Goal: Navigation & Orientation: Find specific page/section

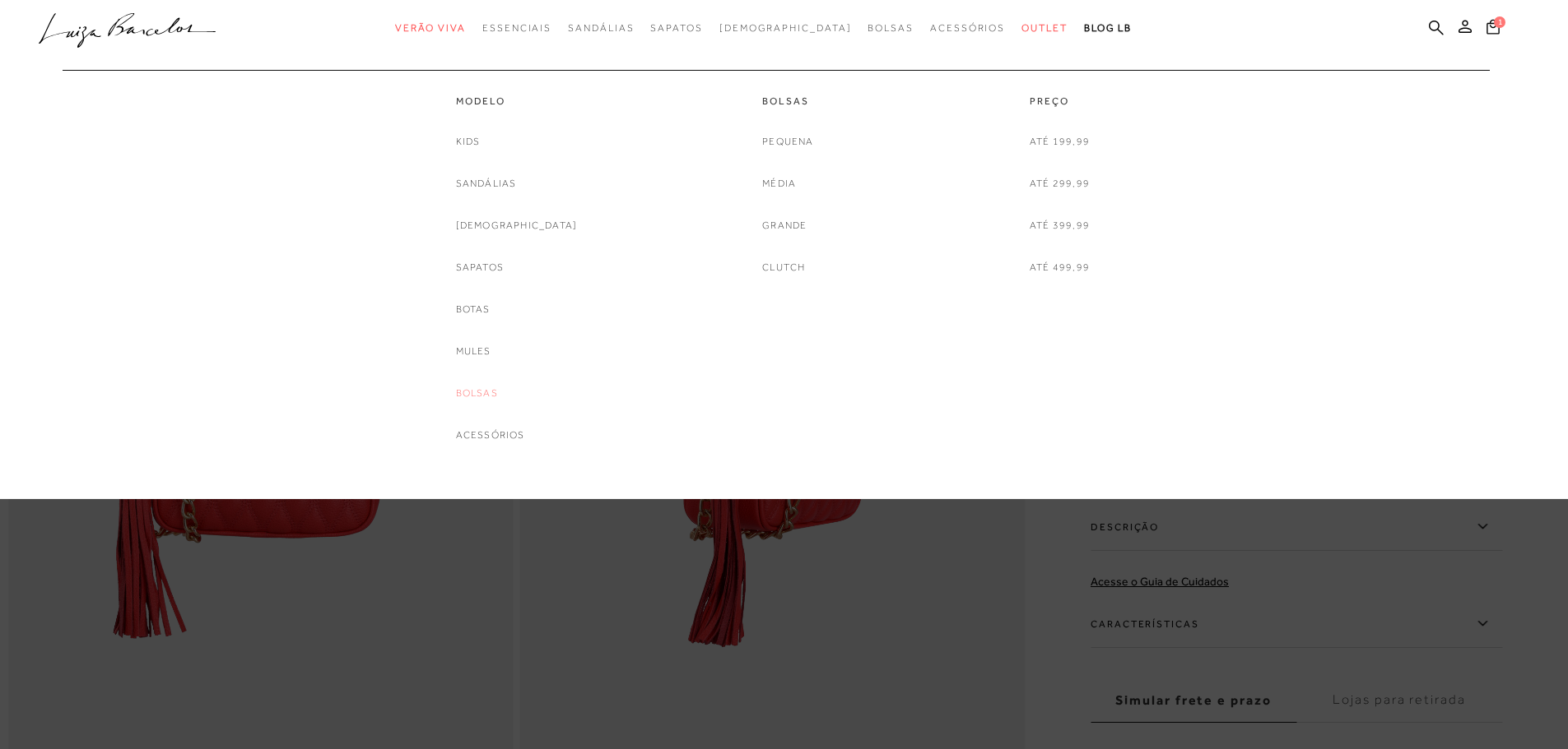
click at [498, 393] on link "Bolsas" at bounding box center [477, 393] width 42 height 18
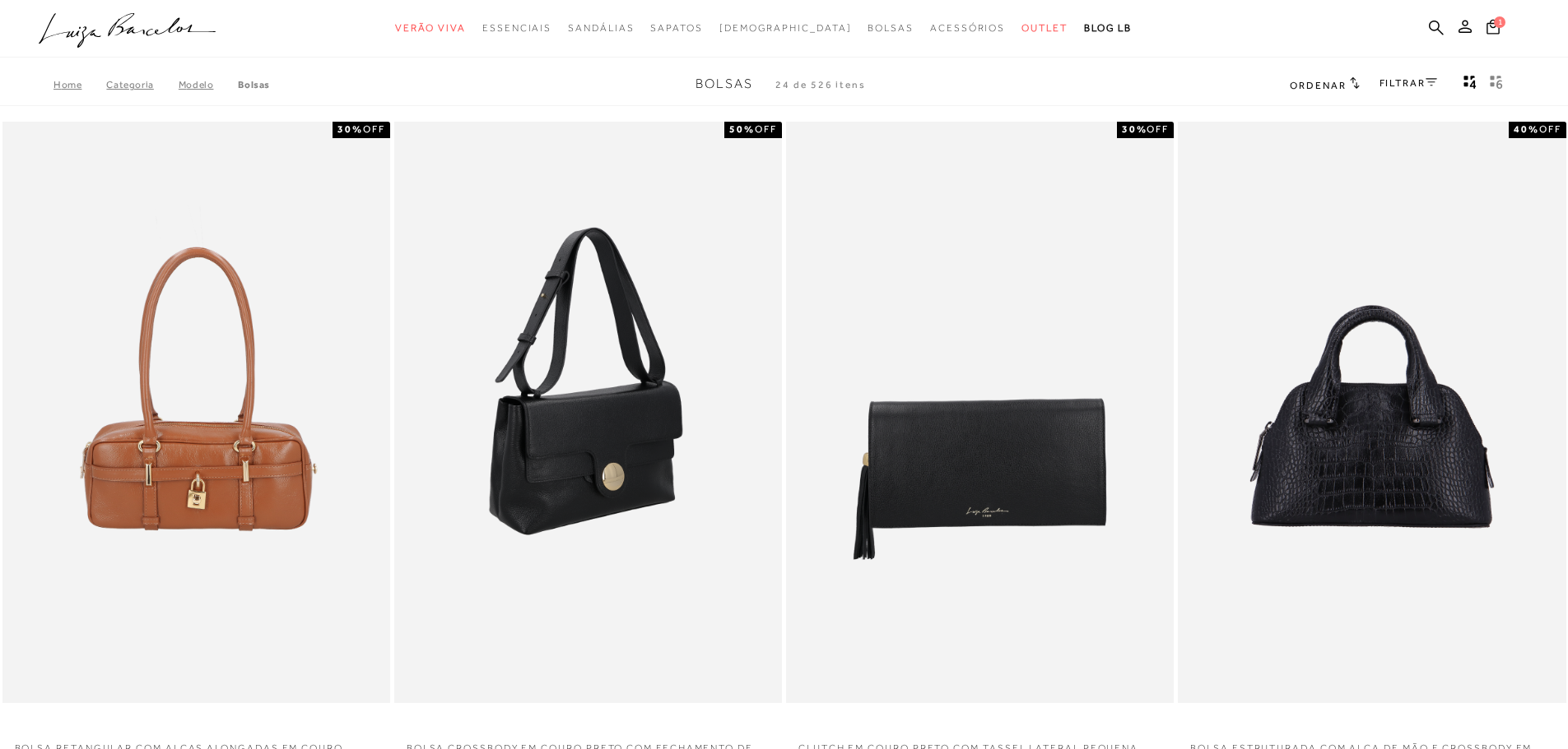
click at [637, 462] on img at bounding box center [589, 412] width 386 height 581
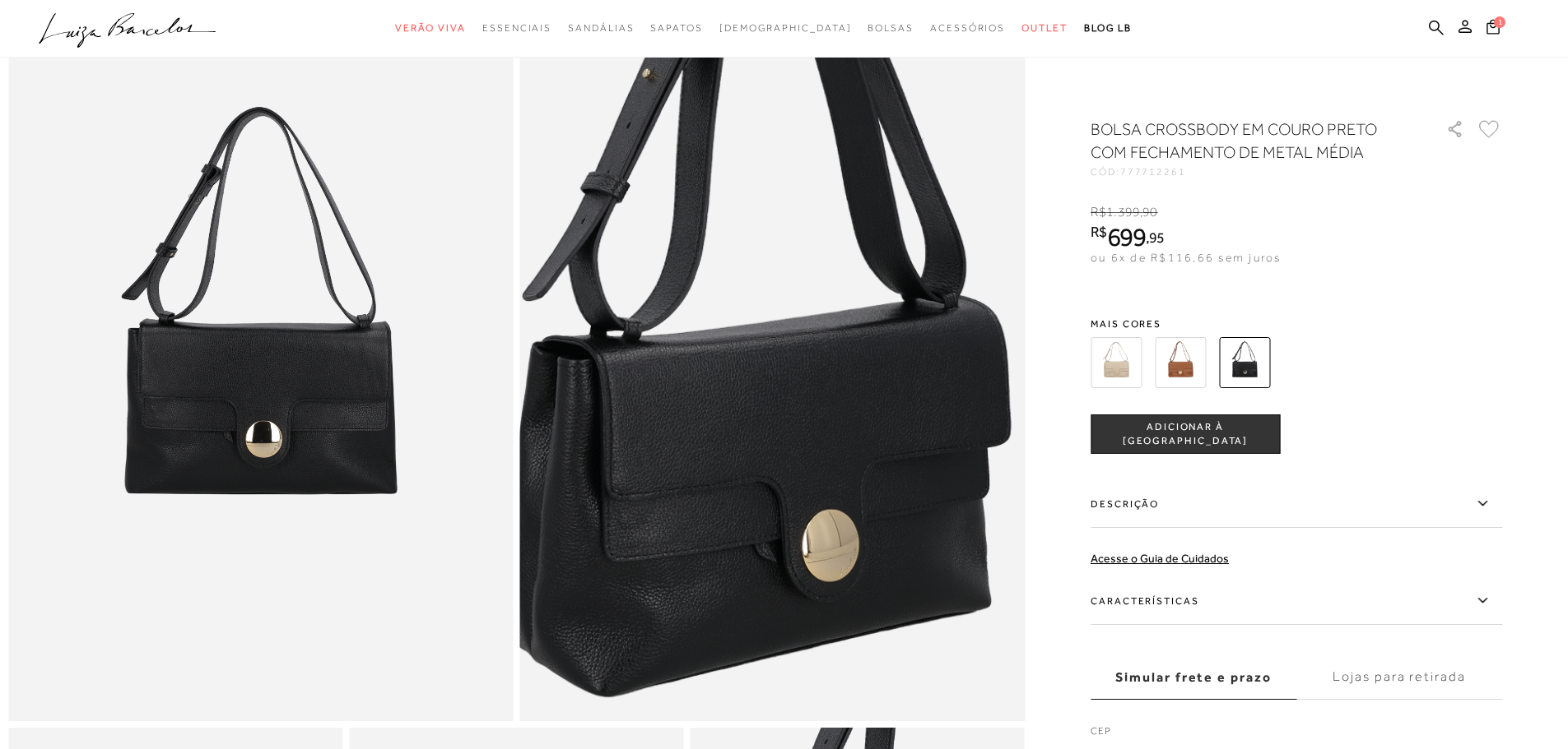
scroll to position [154, 0]
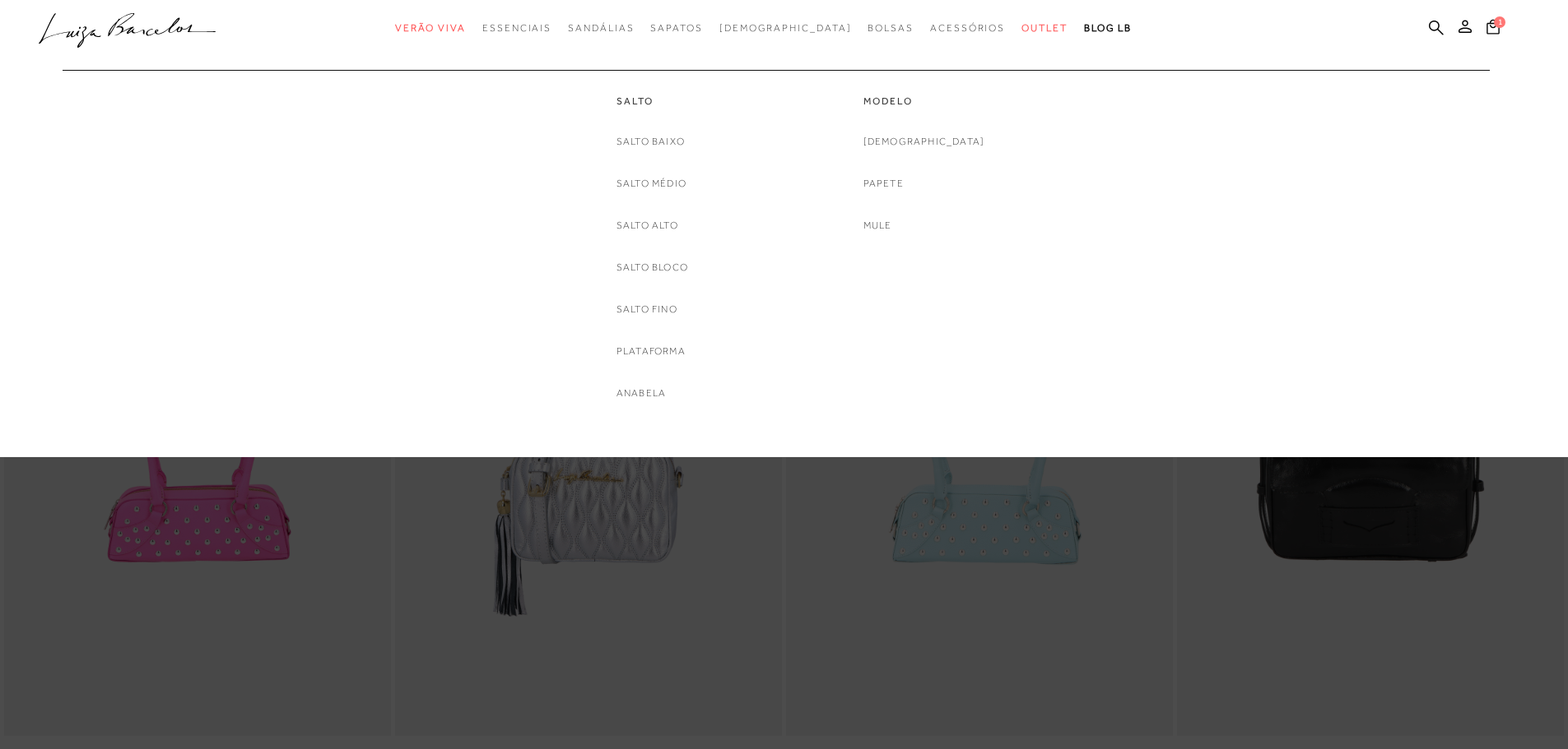
scroll to position [1316, 0]
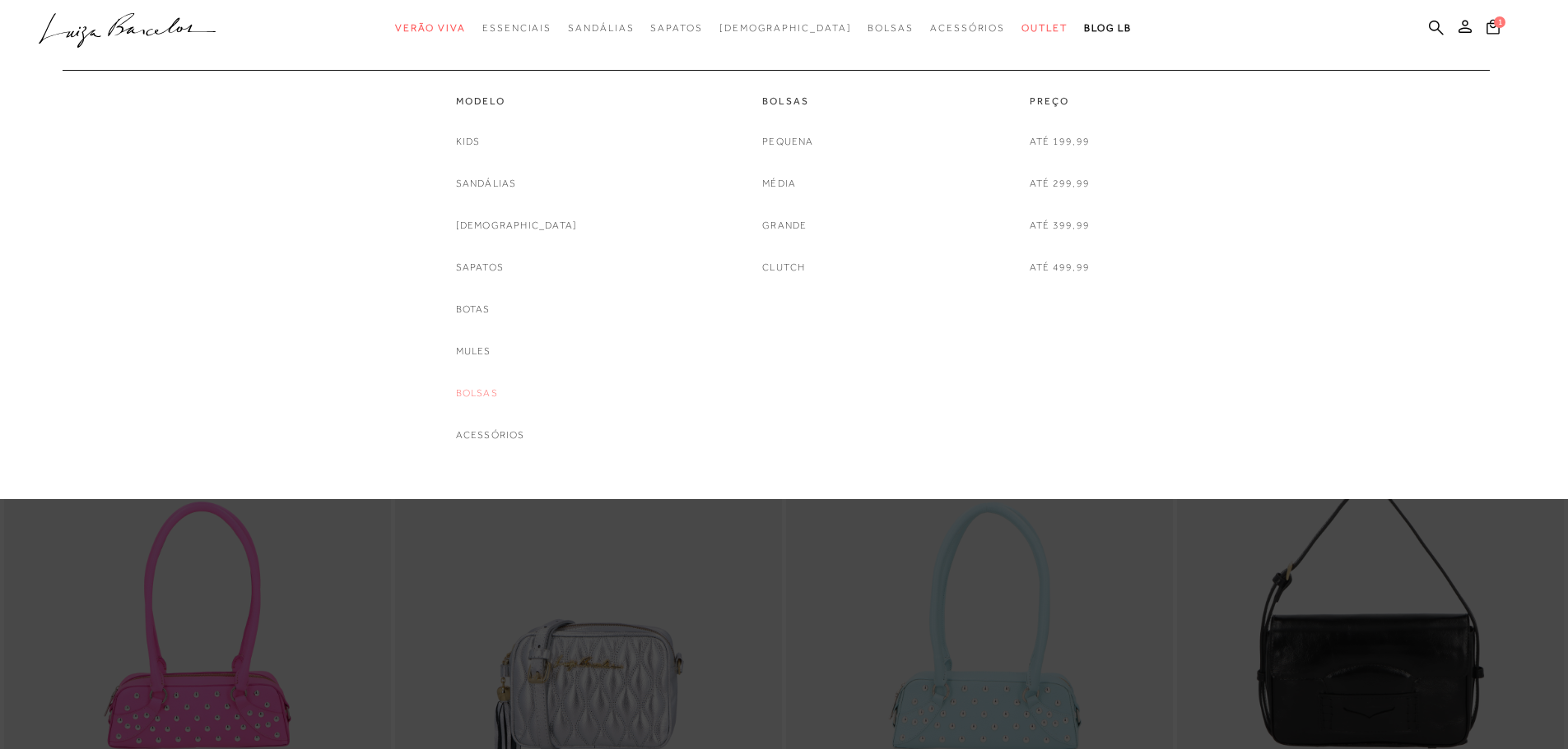
click at [498, 395] on link "Bolsas" at bounding box center [477, 393] width 42 height 18
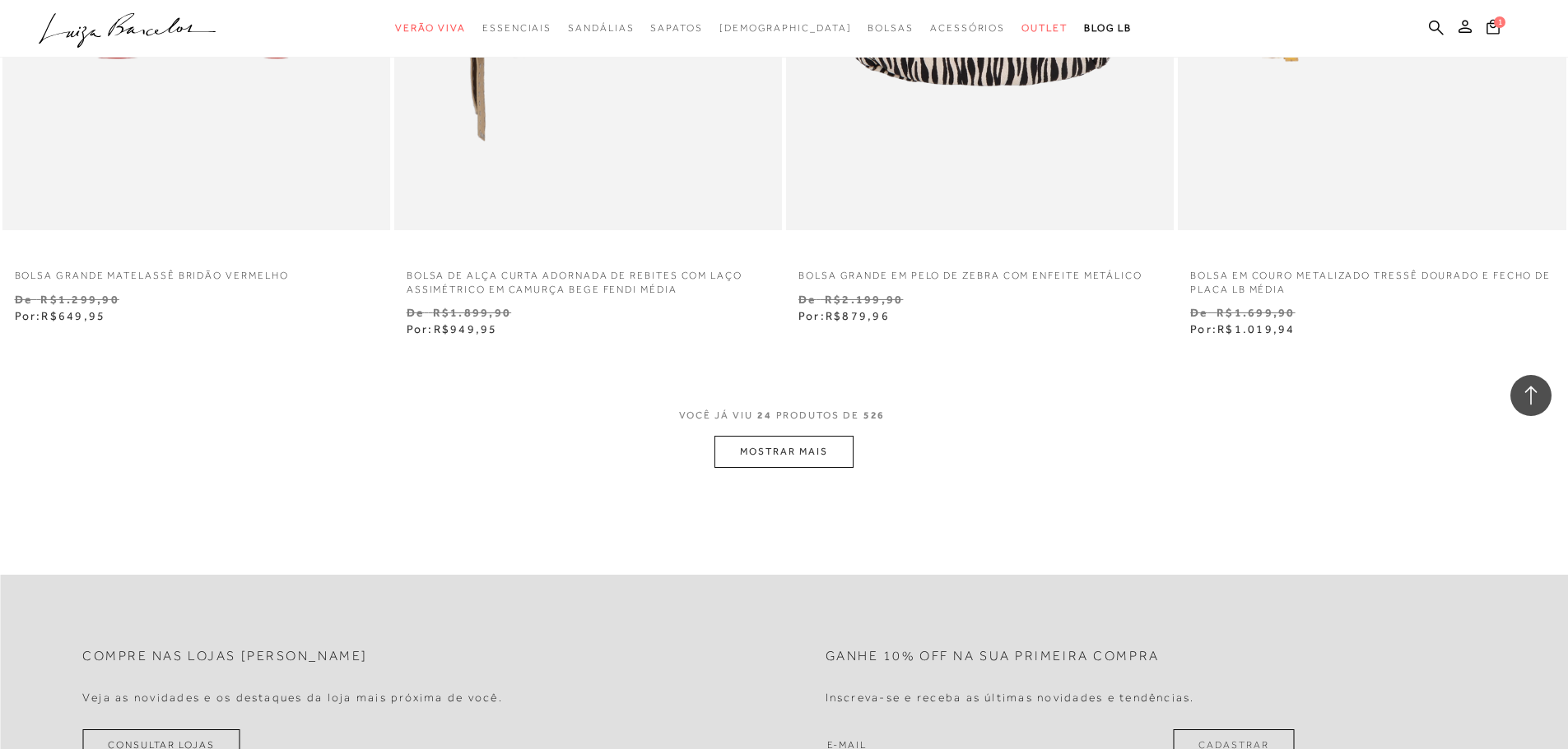
scroll to position [4009, 0]
click at [828, 446] on button "MOSTRAR MAIS" at bounding box center [784, 444] width 138 height 32
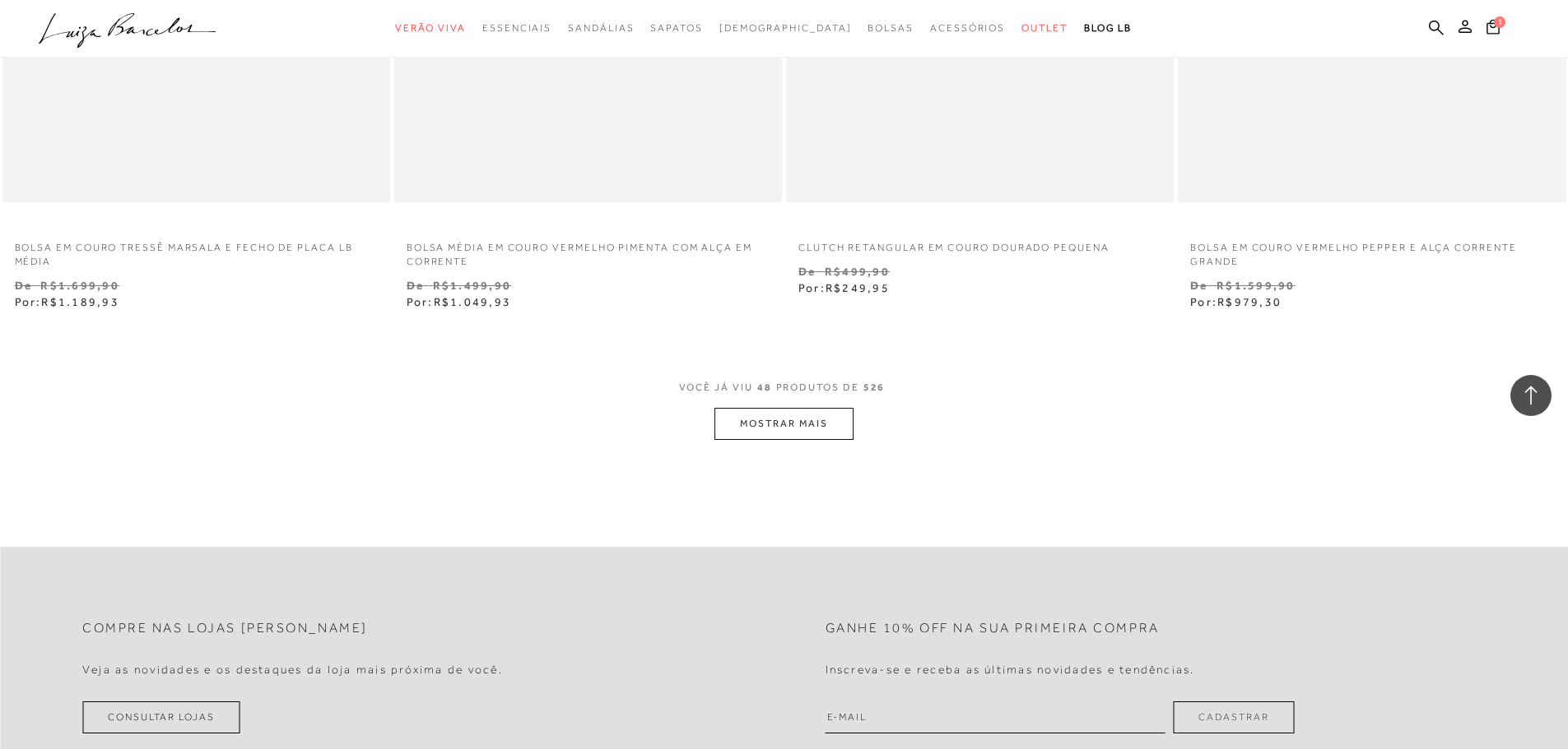
scroll to position [8286, 0]
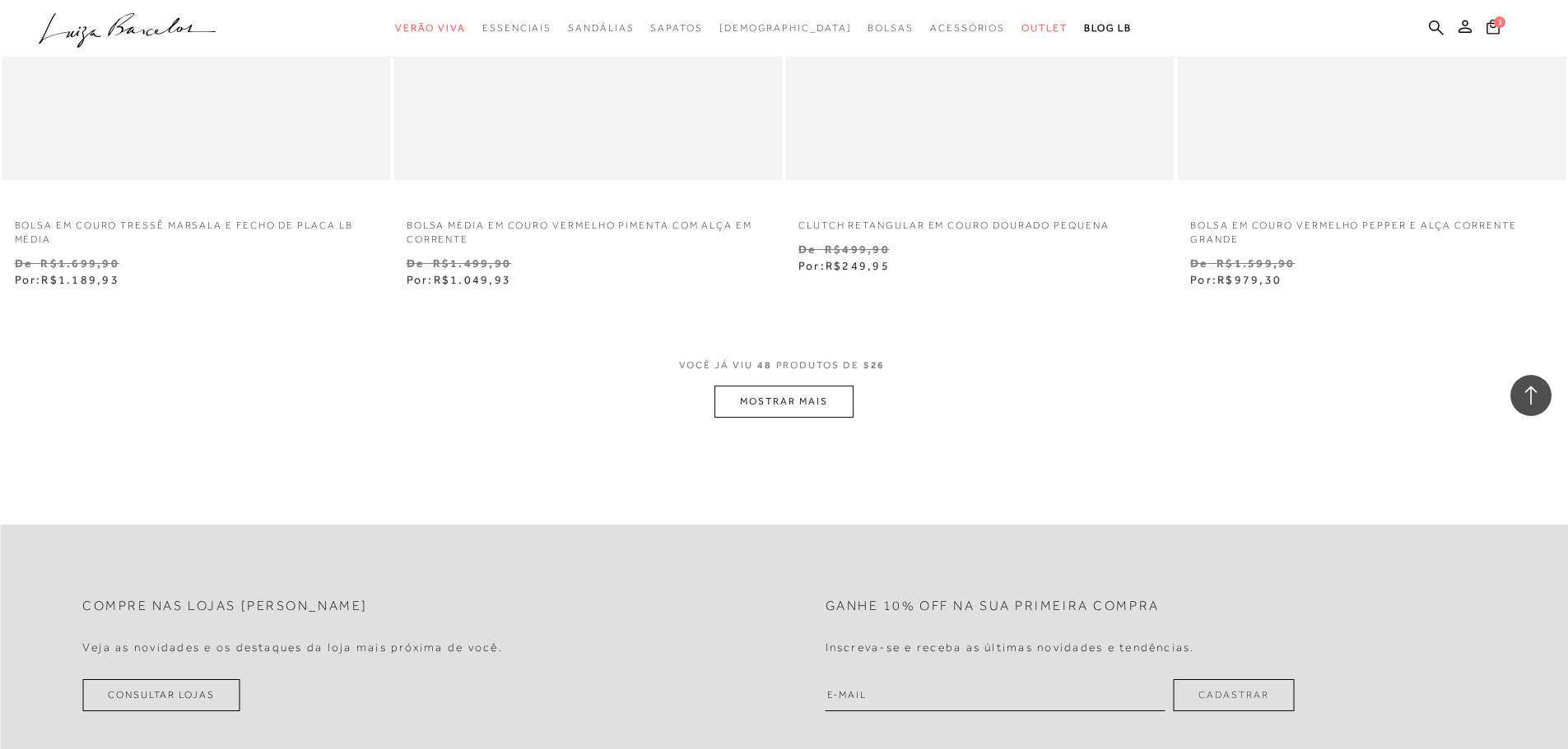
click at [758, 409] on button "MOSTRAR MAIS" at bounding box center [784, 401] width 138 height 32
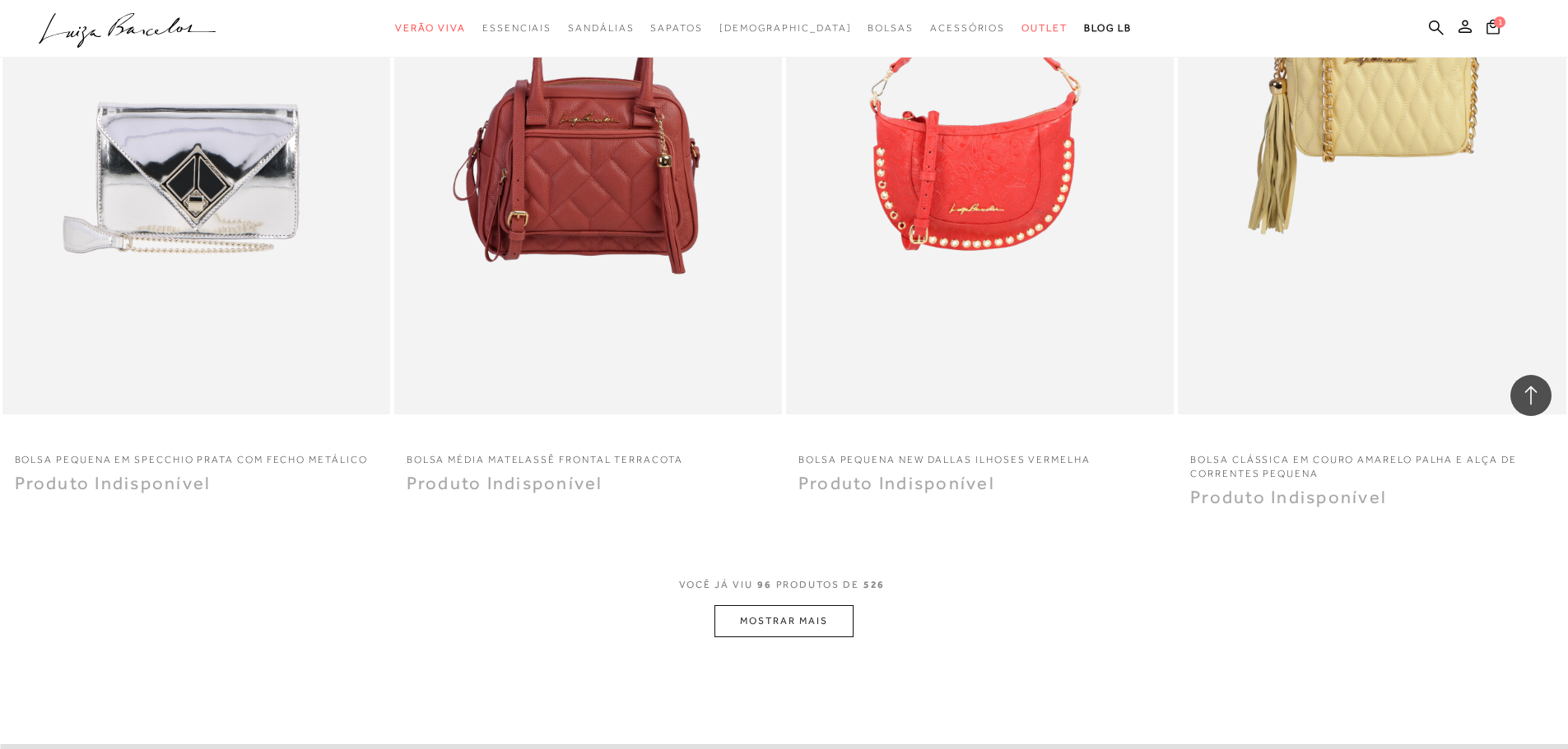
scroll to position [16428, 0]
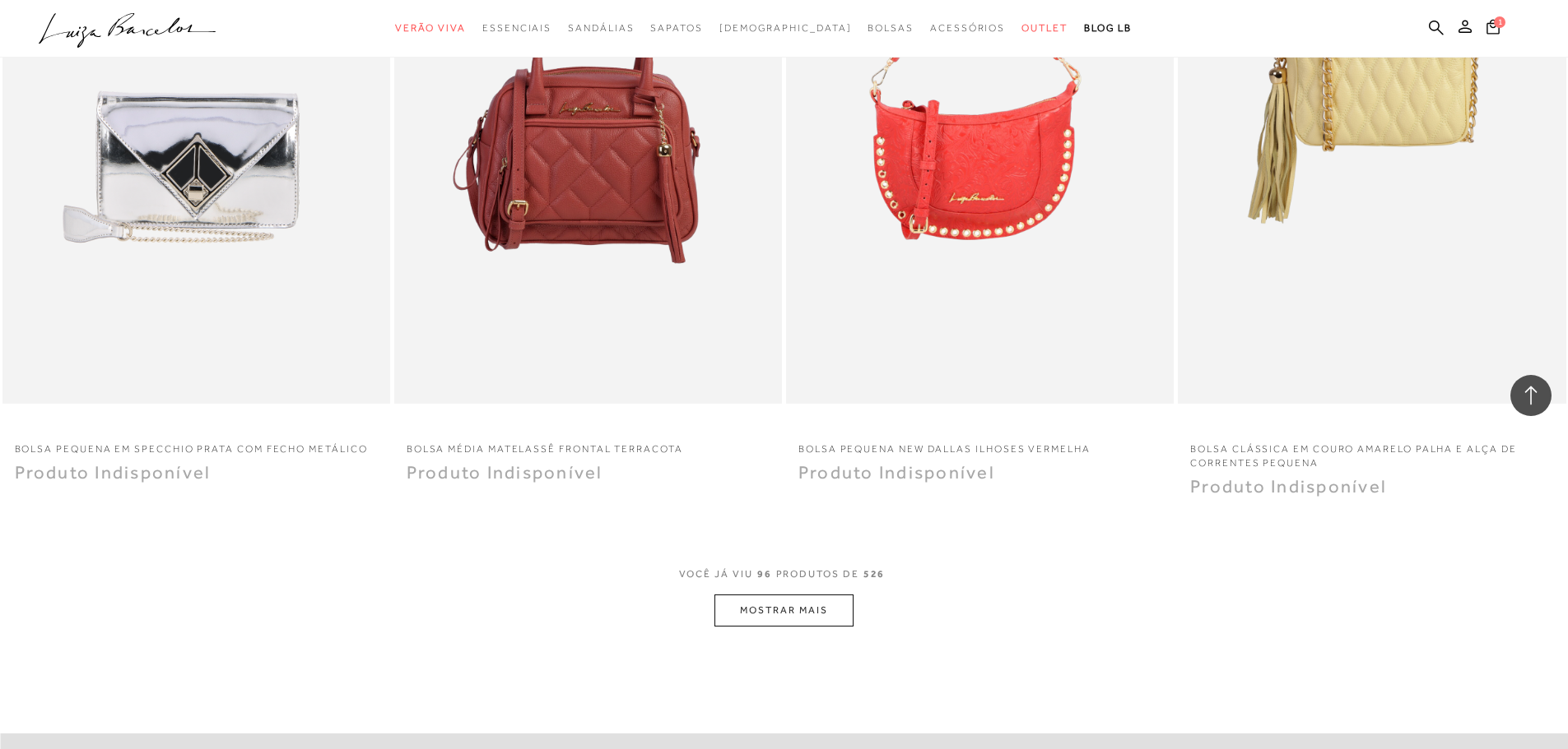
click at [814, 605] on button "MOSTRAR MAIS" at bounding box center [784, 611] width 138 height 32
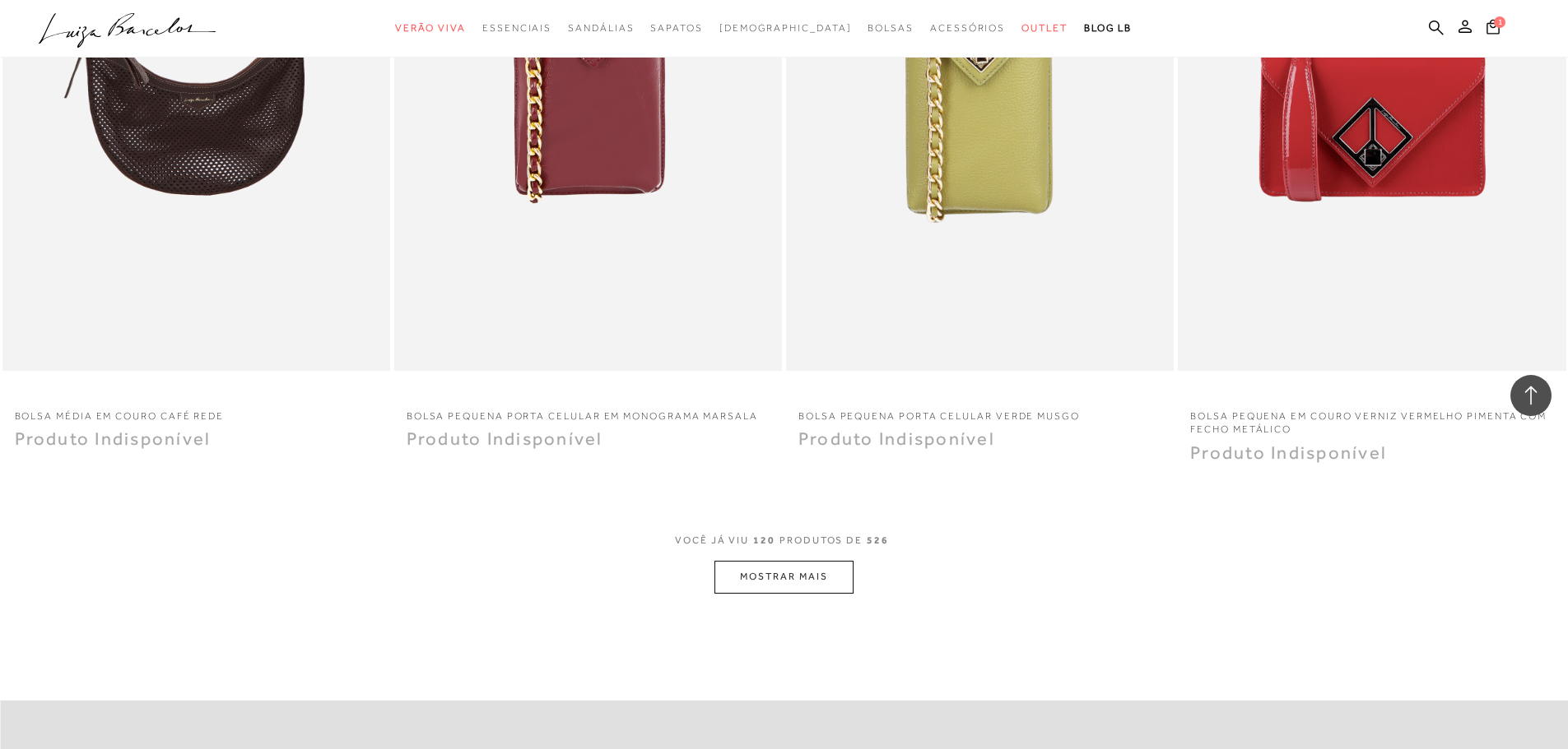
scroll to position [20705, 0]
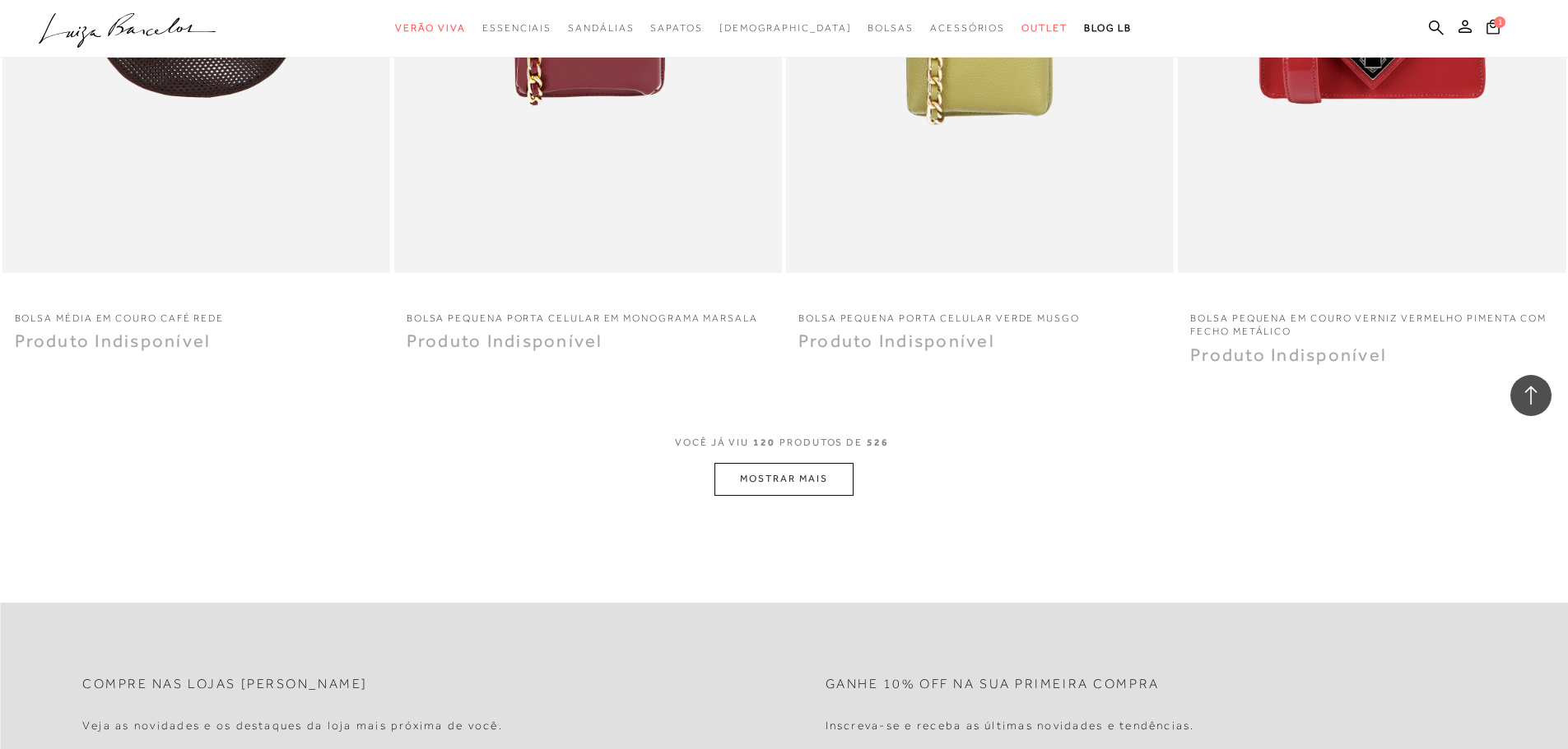
click at [820, 478] on button "MOSTRAR MAIS" at bounding box center [784, 478] width 138 height 32
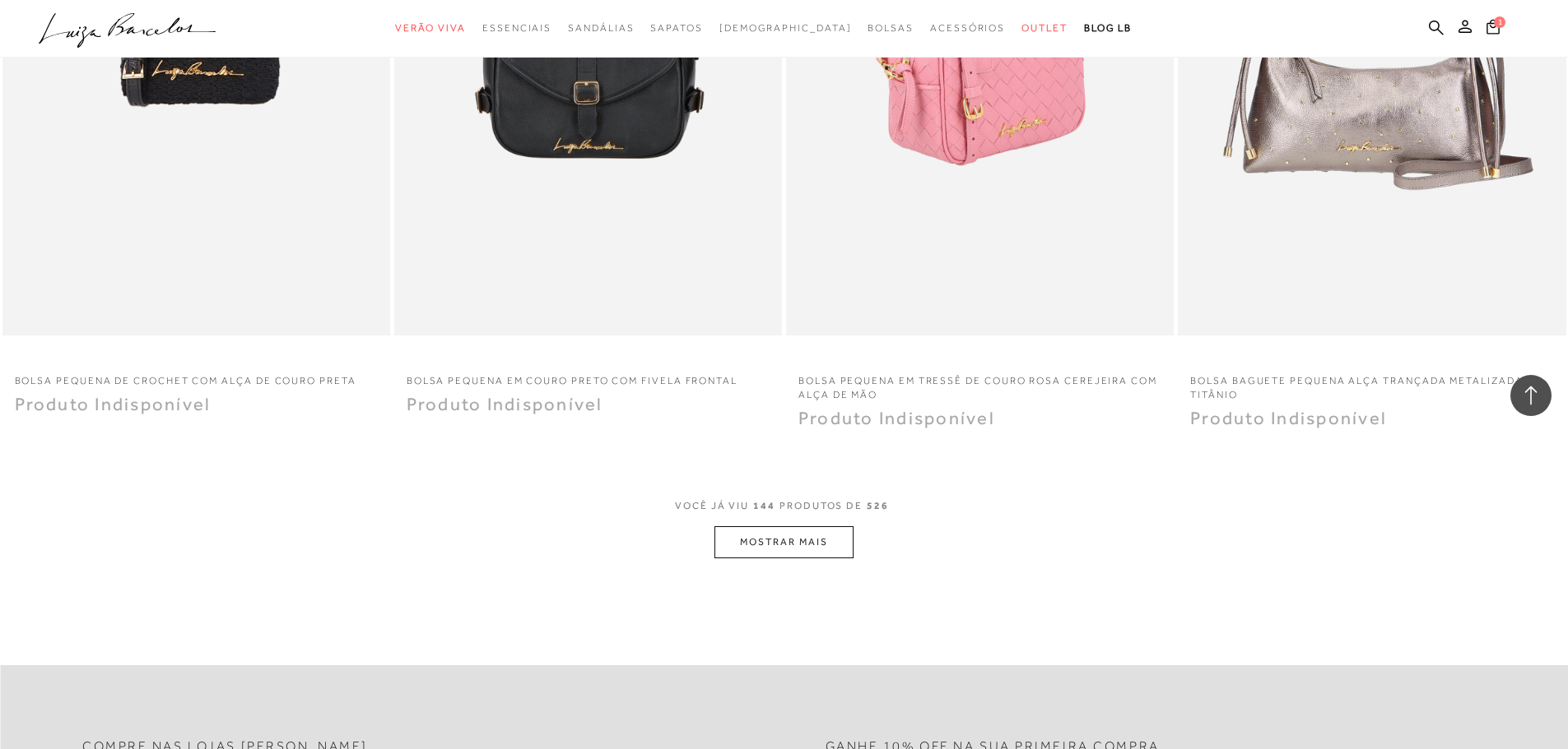
scroll to position [24817, 0]
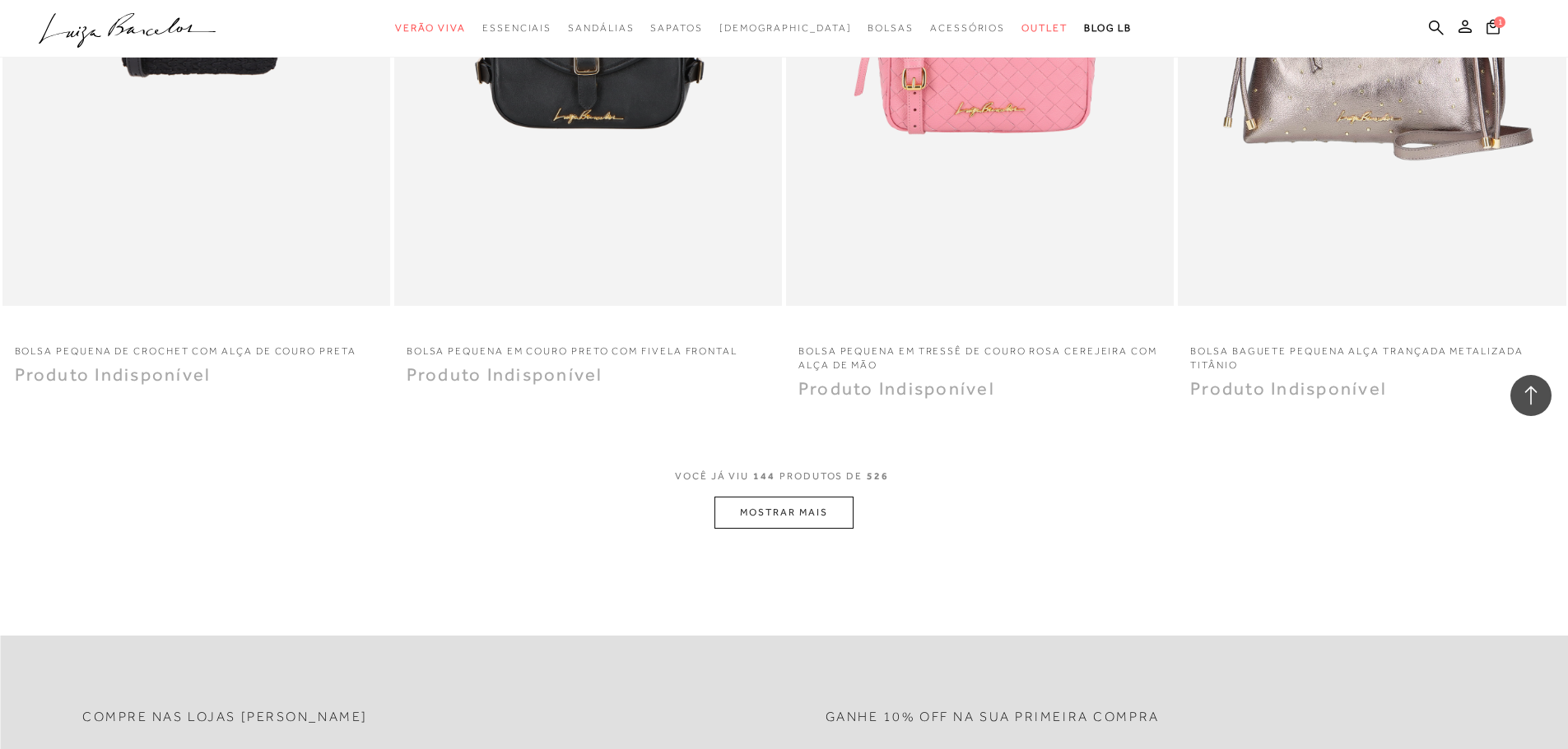
click at [812, 498] on button "MOSTRAR MAIS" at bounding box center [784, 512] width 138 height 32
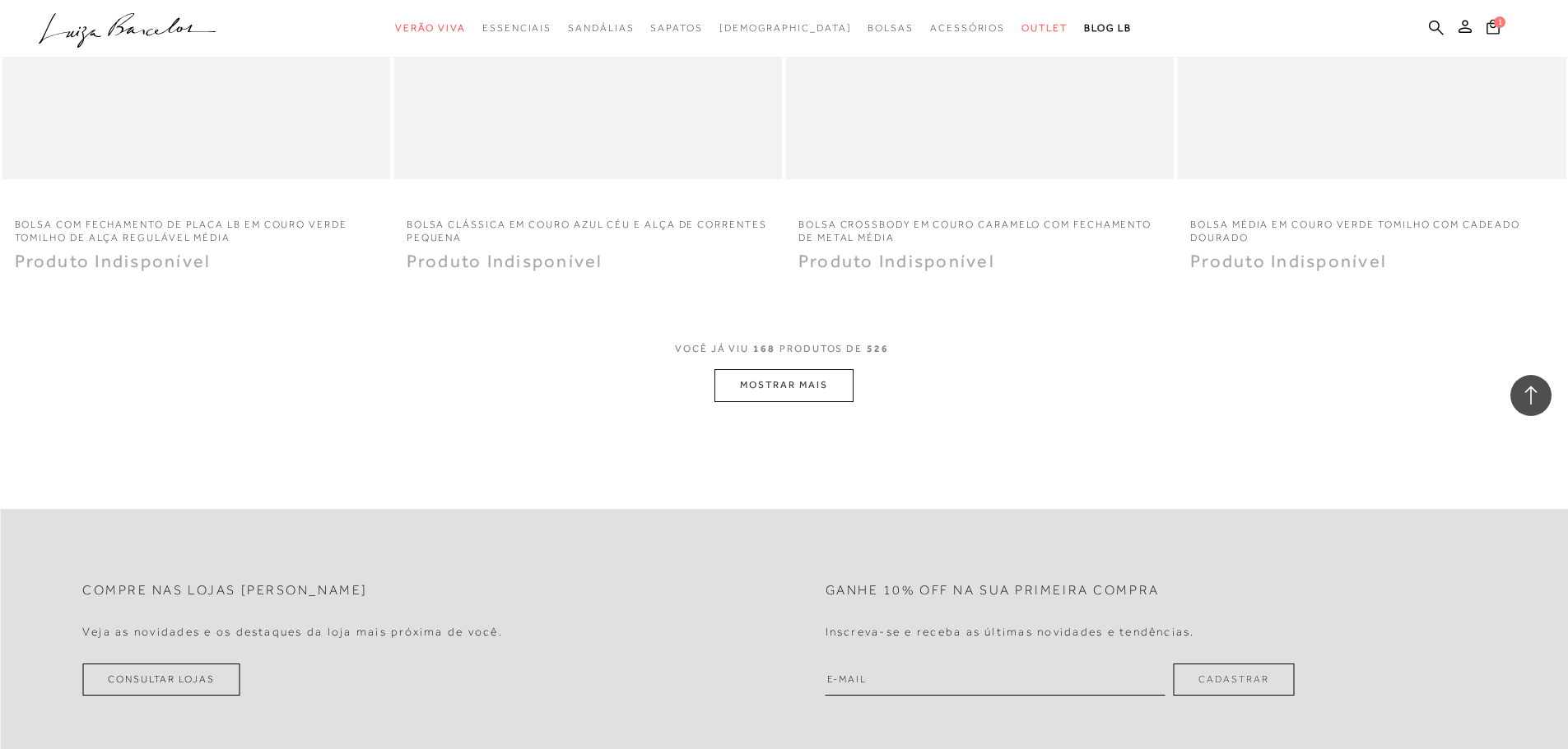
scroll to position [29094, 0]
click at [827, 383] on button "MOSTRAR MAIS" at bounding box center [784, 382] width 138 height 32
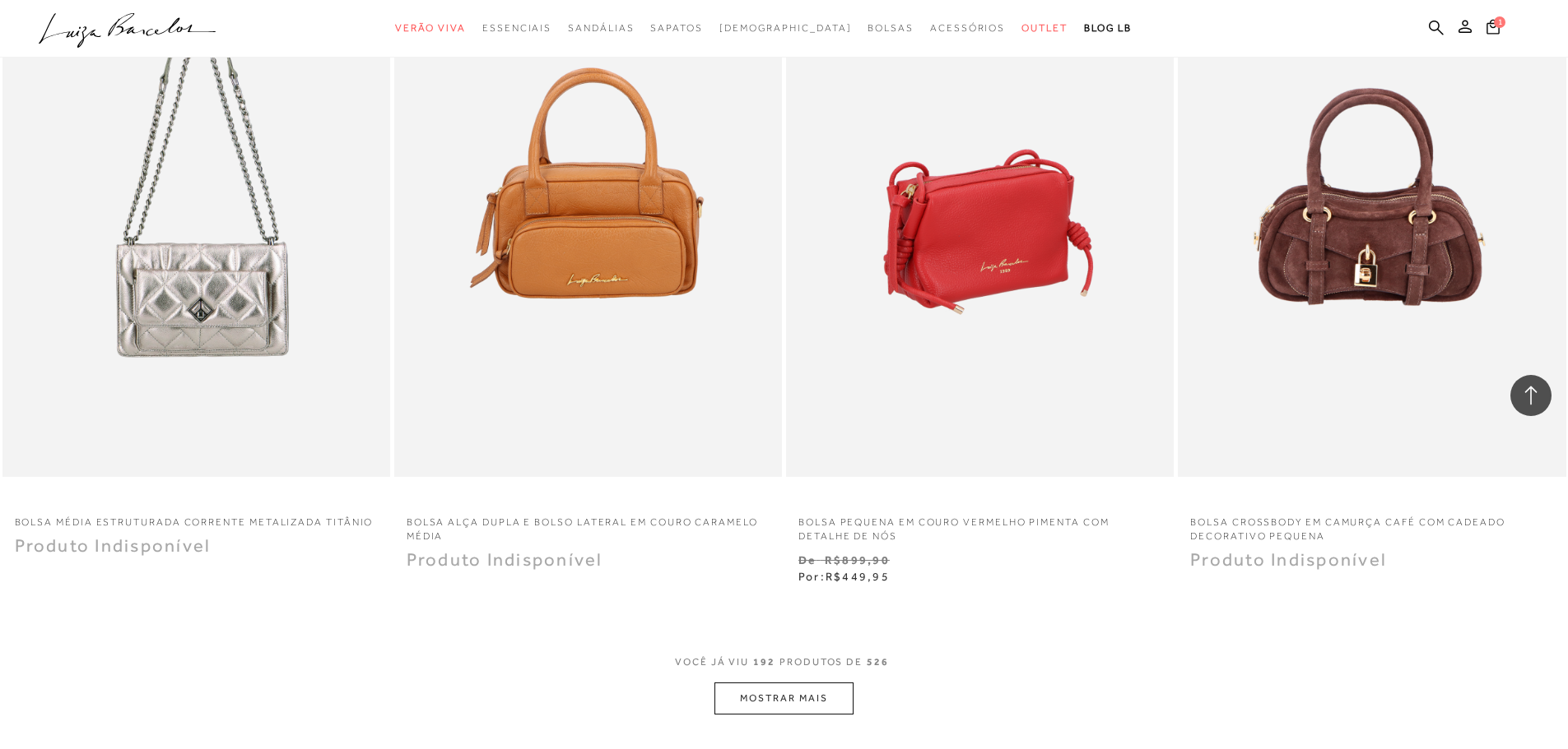
scroll to position [33042, 0]
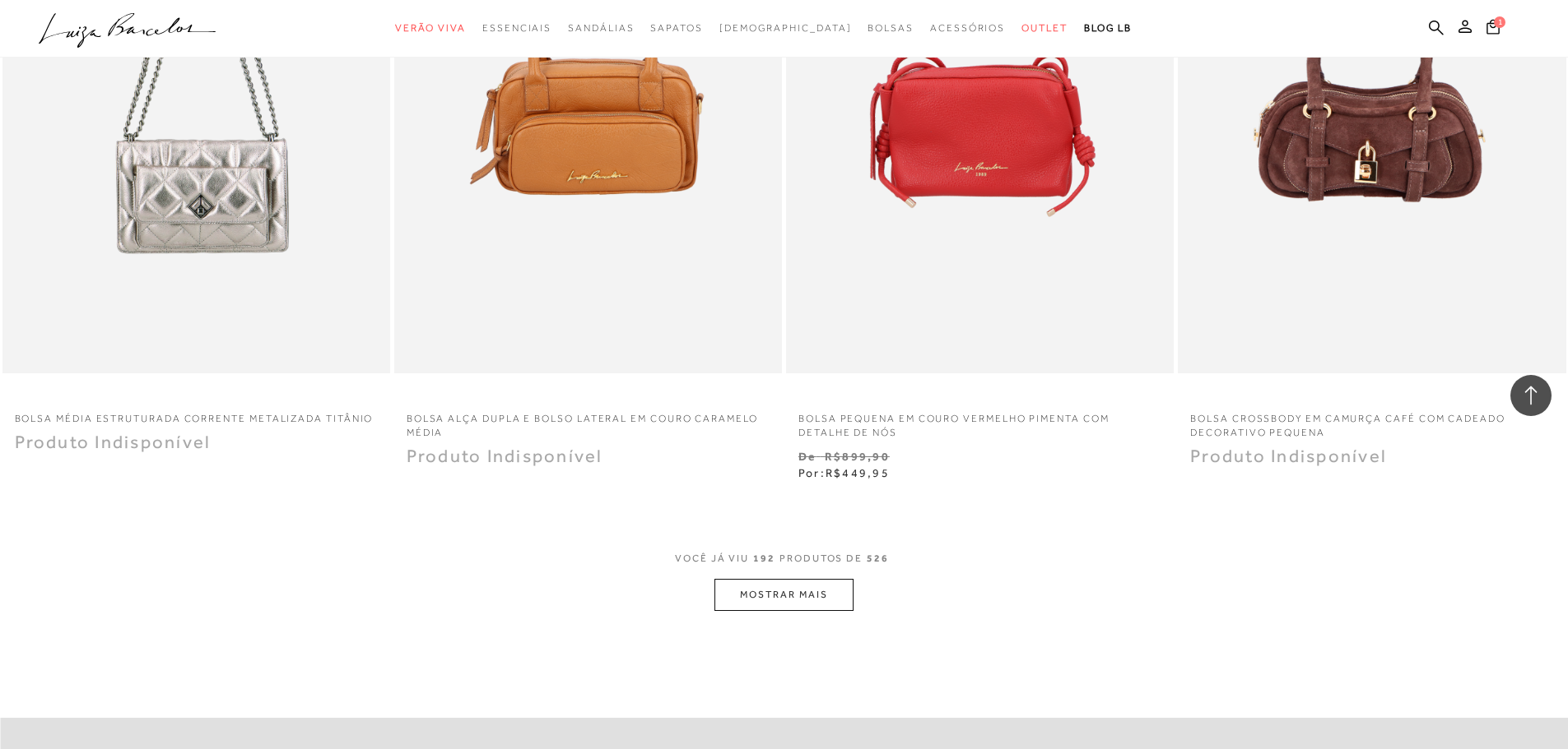
click at [830, 609] on button "MOSTRAR MAIS" at bounding box center [784, 594] width 138 height 32
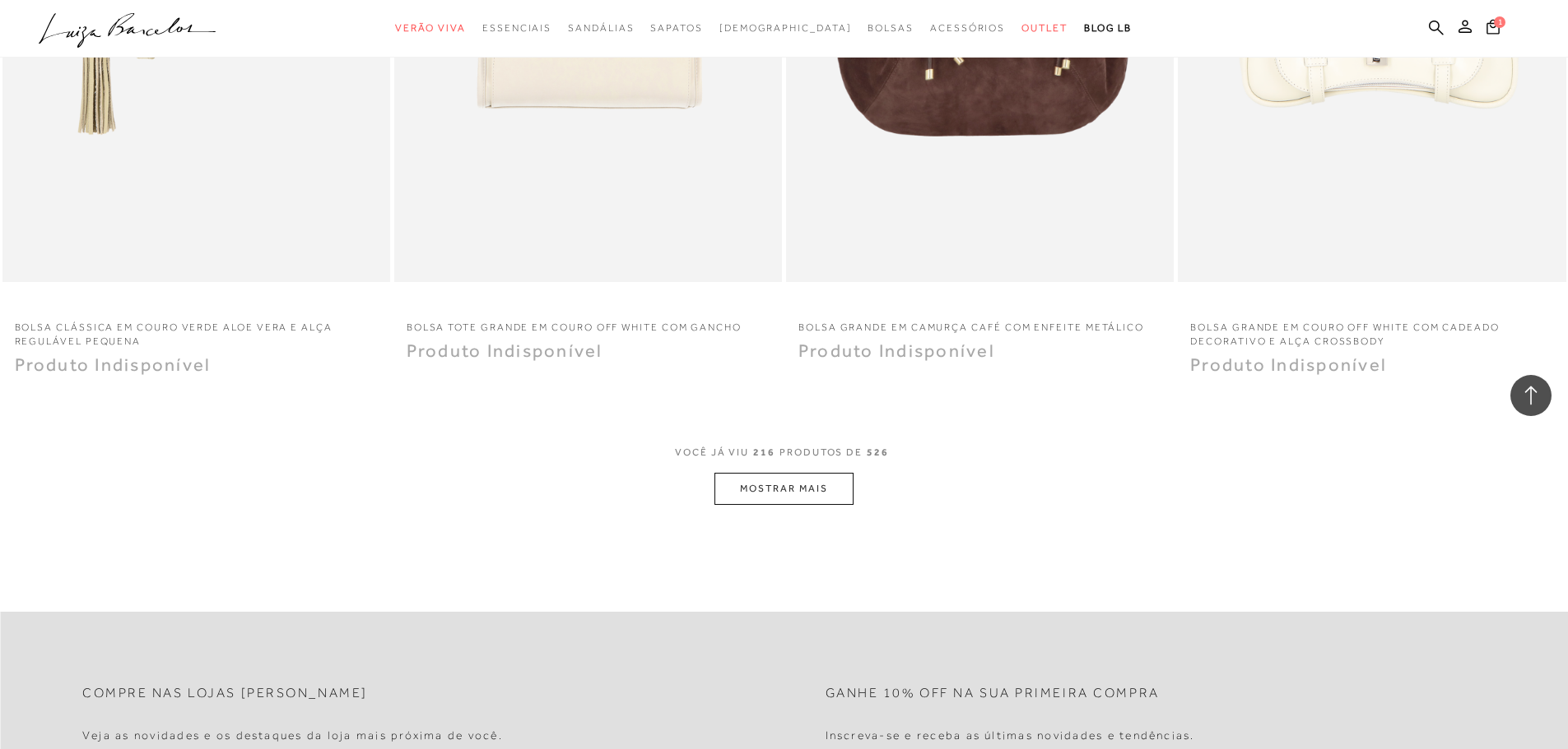
scroll to position [37401, 0]
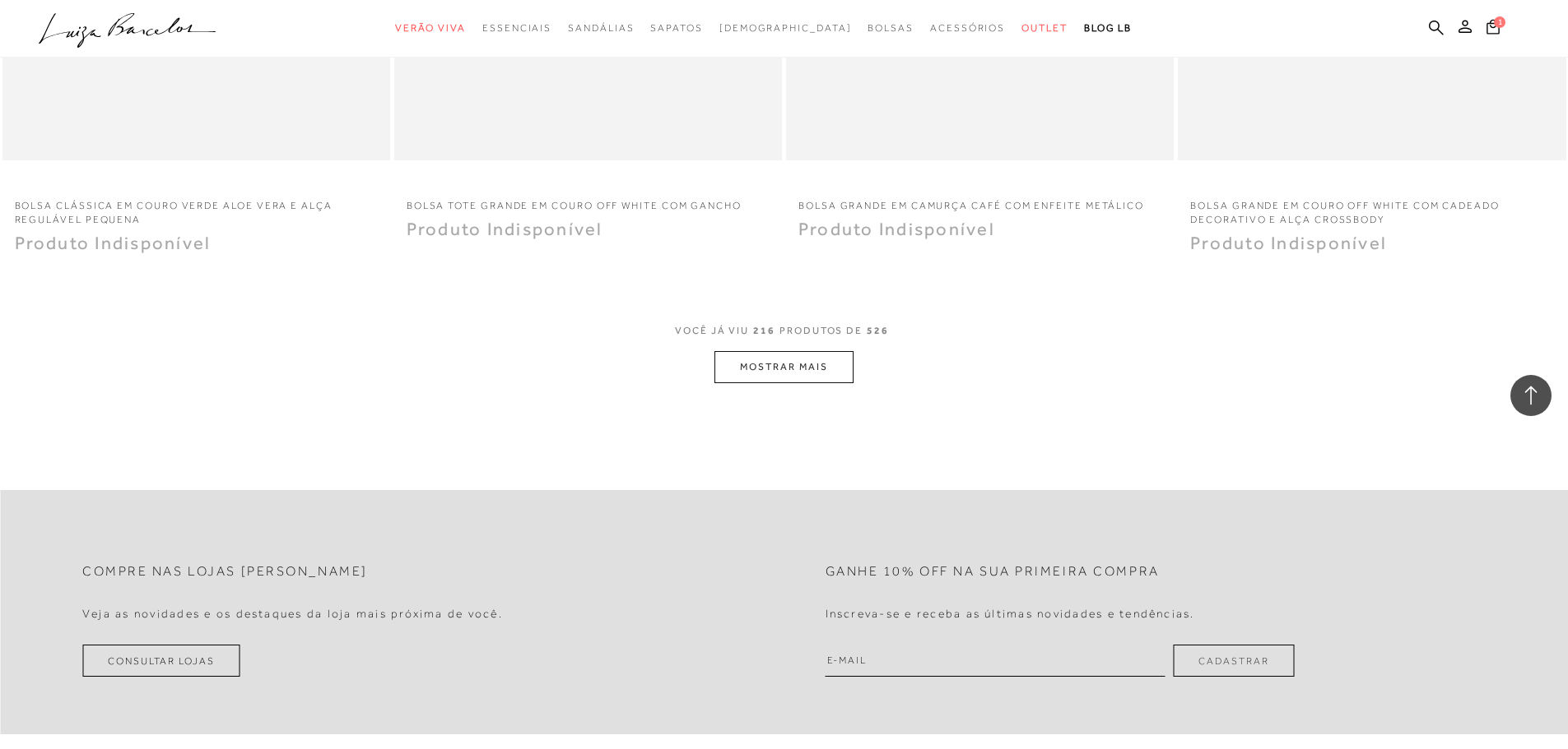
click at [822, 376] on button "MOSTRAR MAIS" at bounding box center [784, 367] width 138 height 32
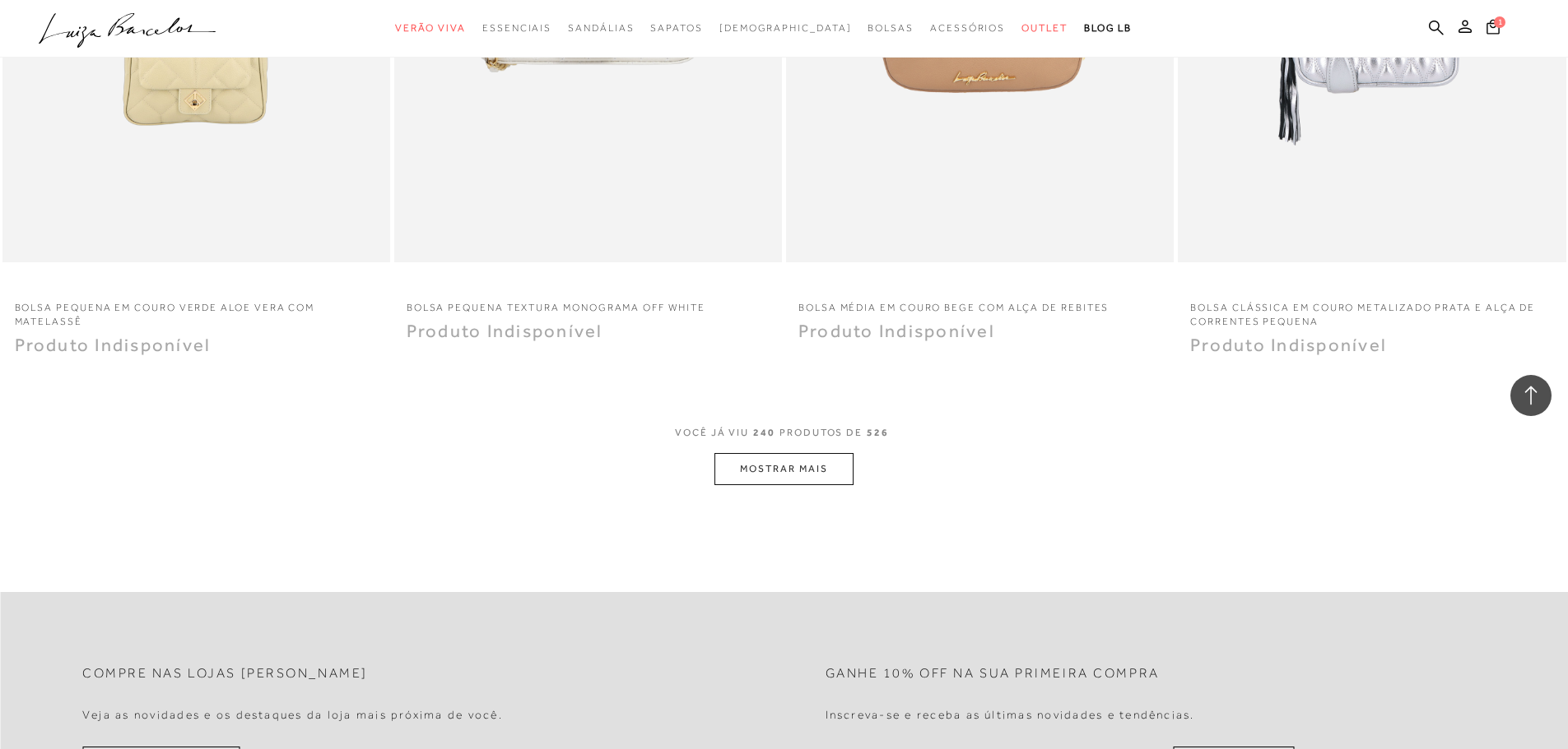
scroll to position [41267, 0]
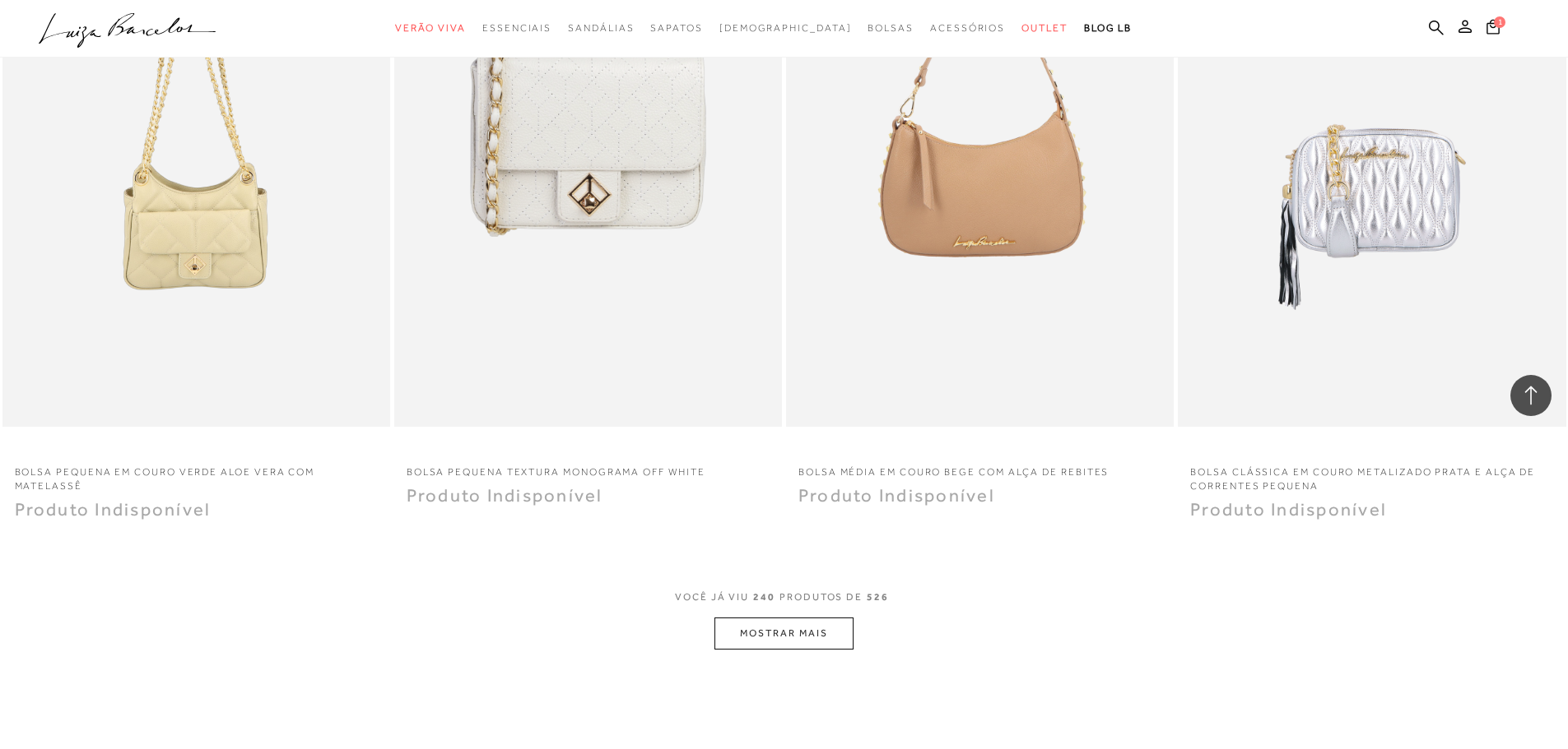
click at [796, 632] on button "MOSTRAR MAIS" at bounding box center [784, 633] width 138 height 32
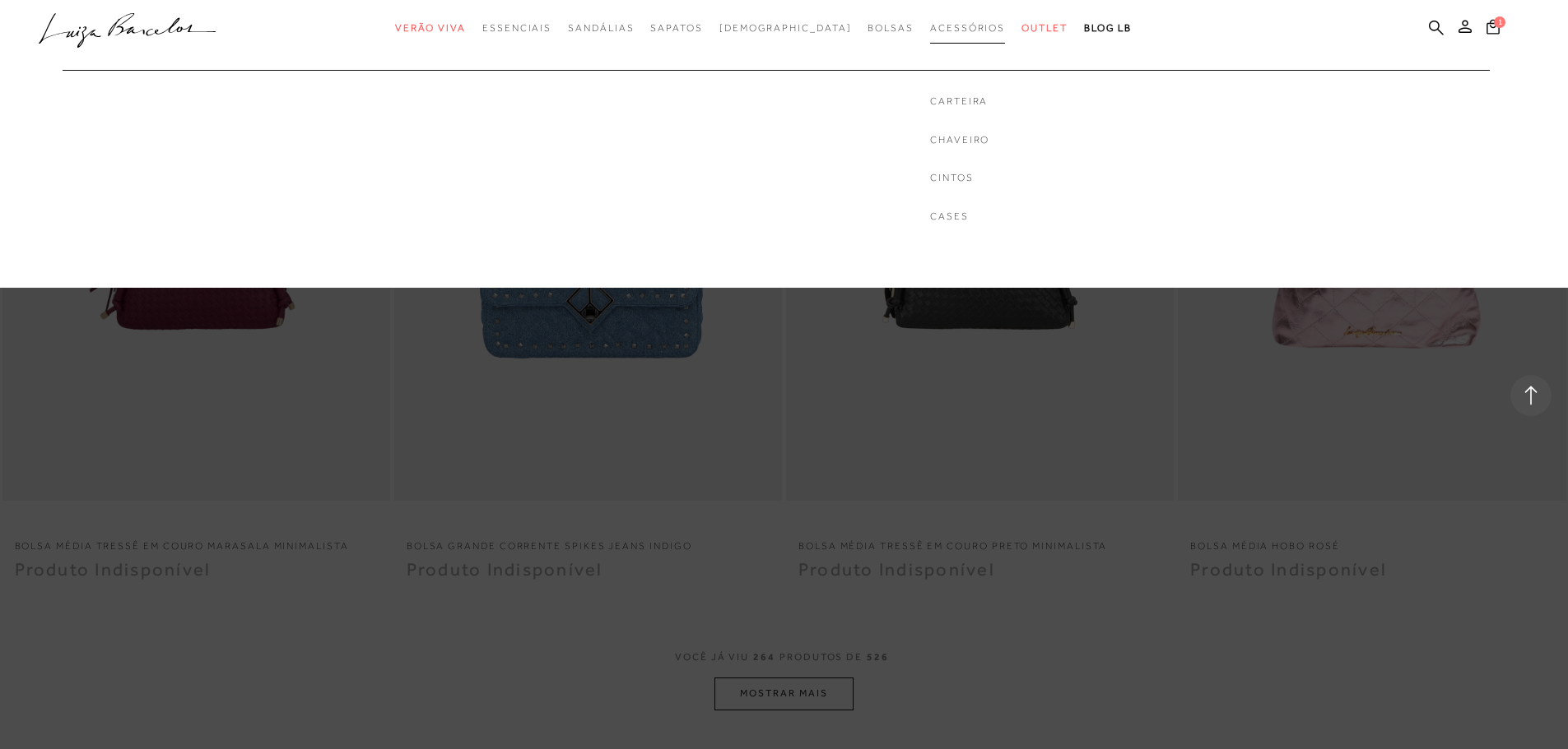
scroll to position [45297, 0]
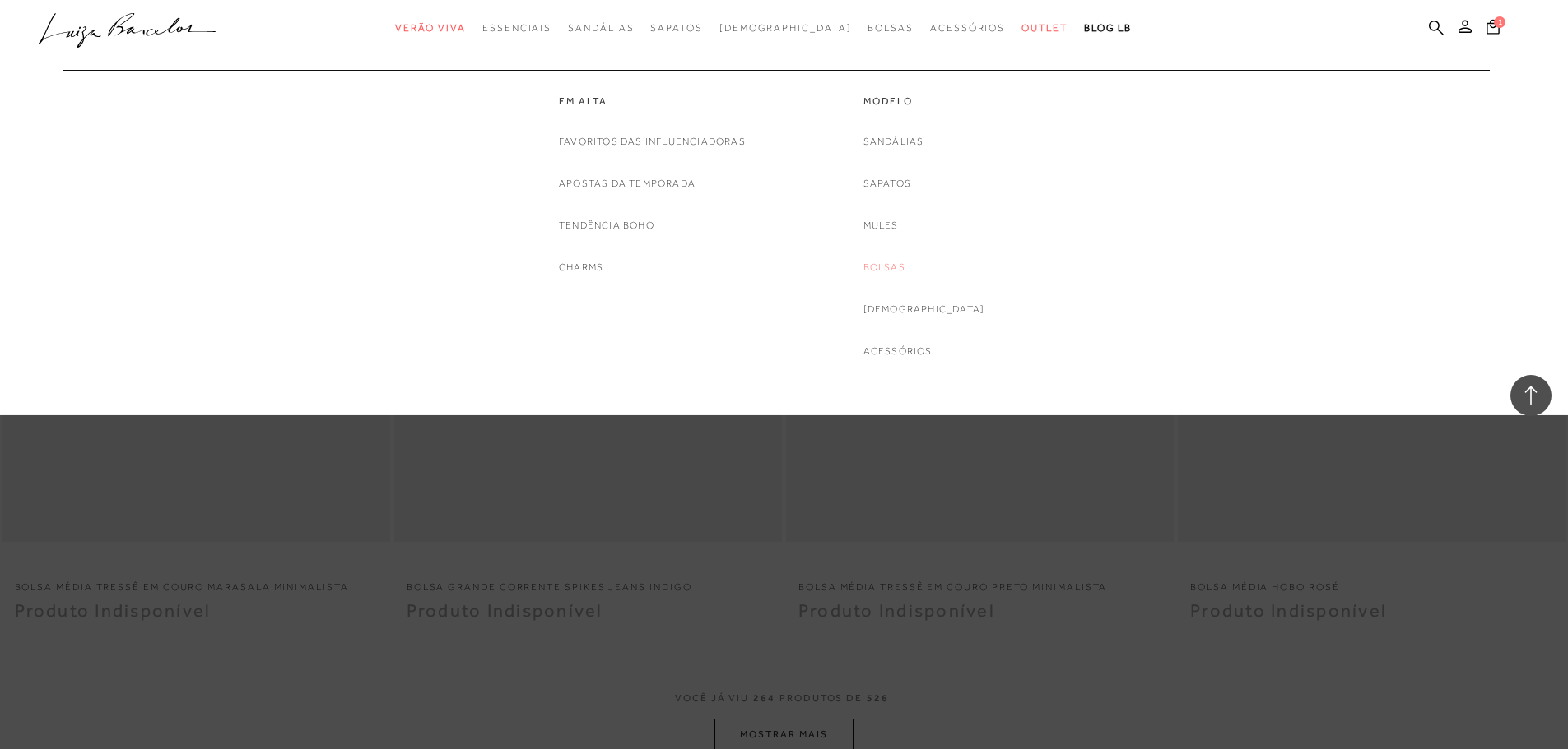
click at [905, 268] on link "Bolsas" at bounding box center [884, 268] width 42 height 18
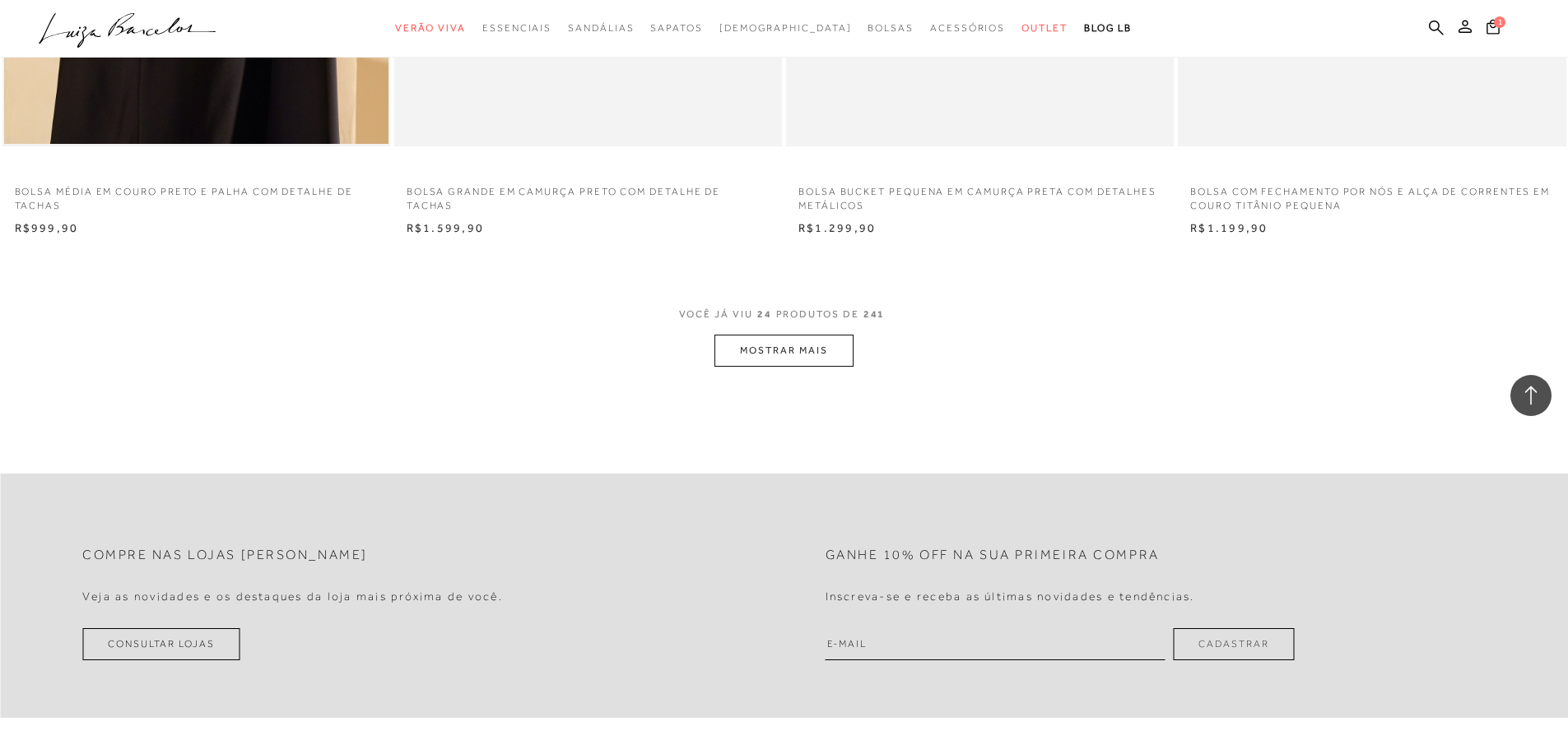
scroll to position [4006, 0]
